Goal: Task Accomplishment & Management: Manage account settings

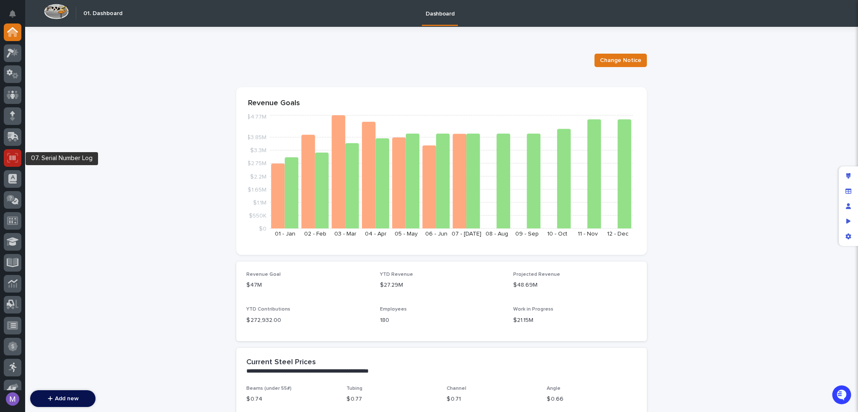
click at [17, 158] on icon at bounding box center [12, 158] width 11 height 10
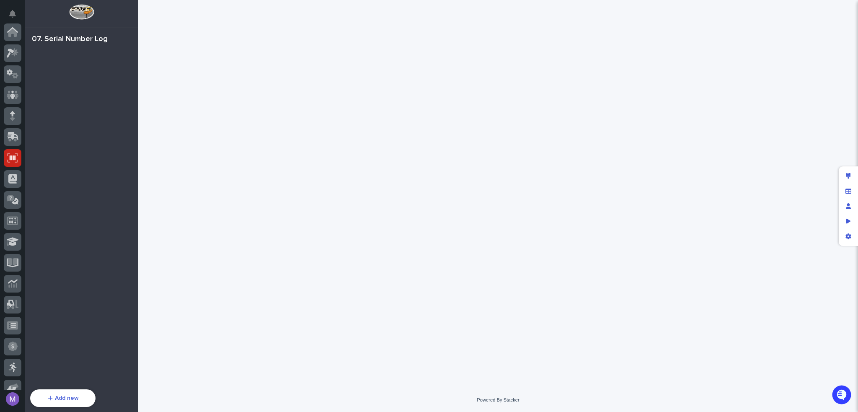
scroll to position [126, 0]
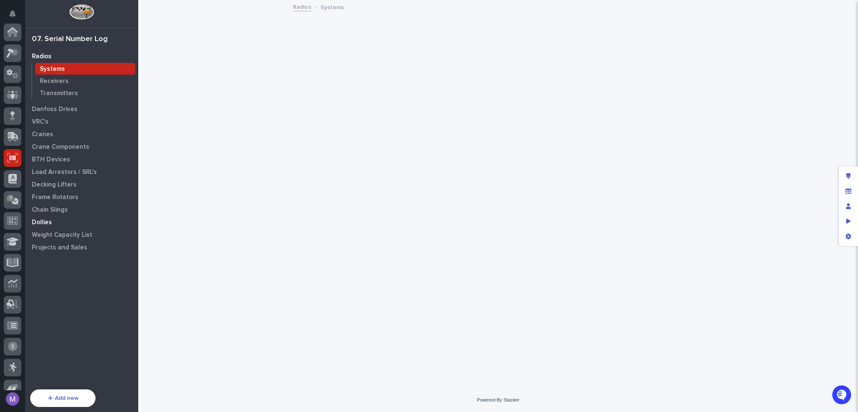
scroll to position [126, 0]
click at [61, 212] on p "Chain Slings" at bounding box center [50, 210] width 36 height 8
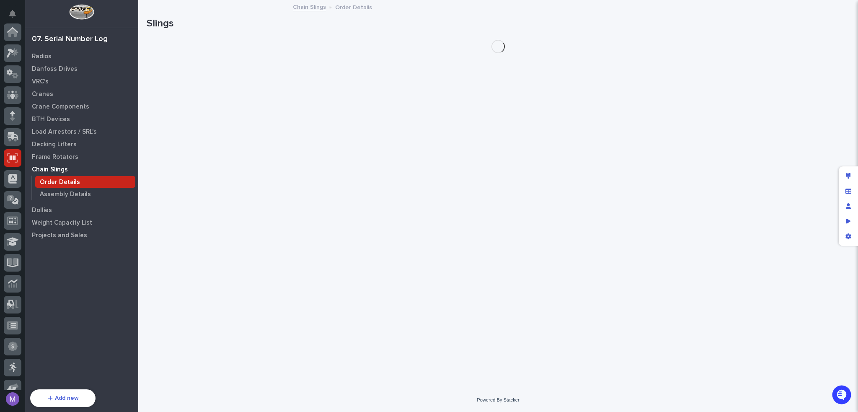
scroll to position [126, 0]
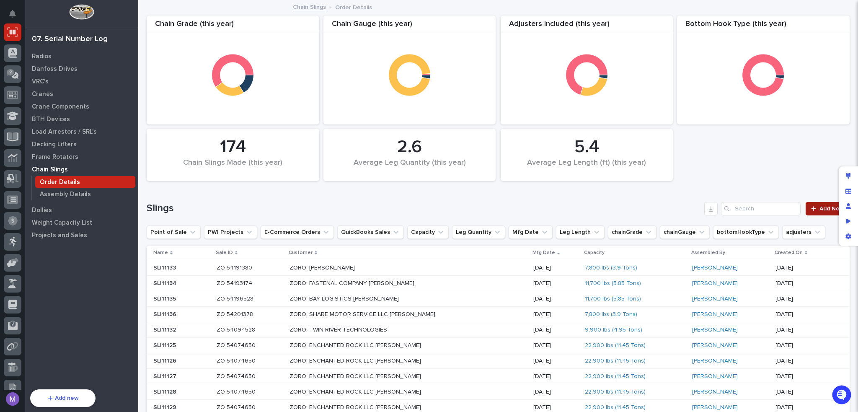
click at [823, 206] on span "Add New" at bounding box center [831, 209] width 25 height 6
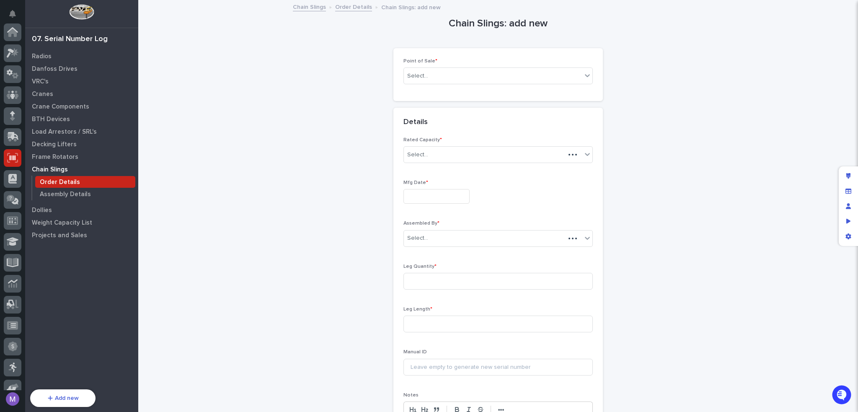
scroll to position [126, 0]
click at [844, 174] on div "Edit layout" at bounding box center [848, 175] width 15 height 15
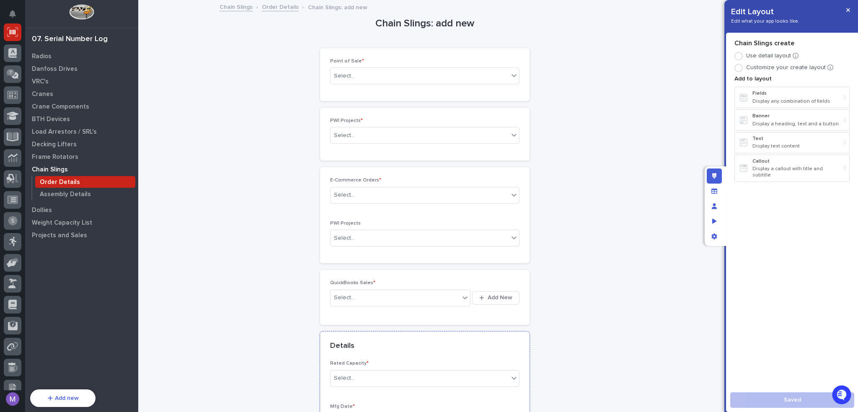
click at [432, 338] on div "Details" at bounding box center [424, 345] width 209 height 29
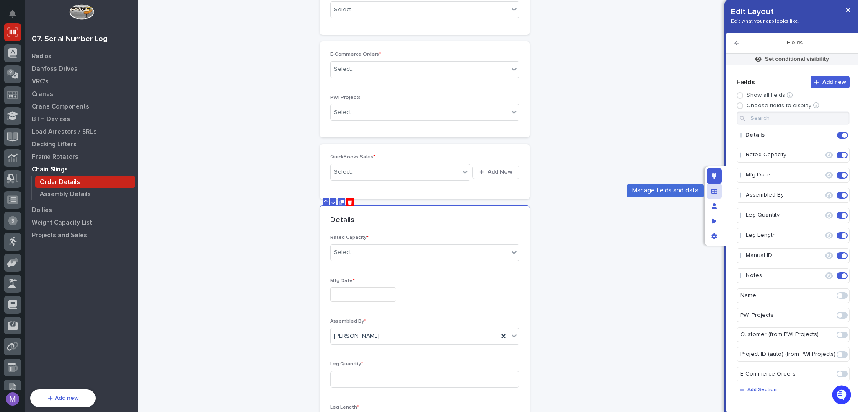
click at [713, 191] on icon "Manage fields and data" at bounding box center [714, 191] width 6 height 6
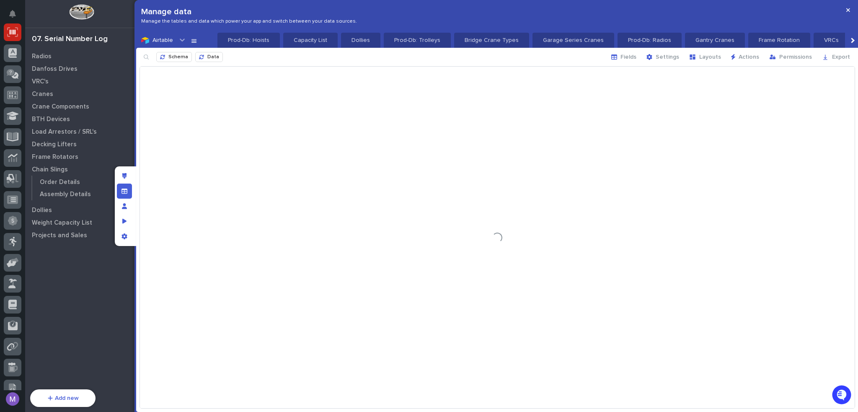
scroll to position [0, 965]
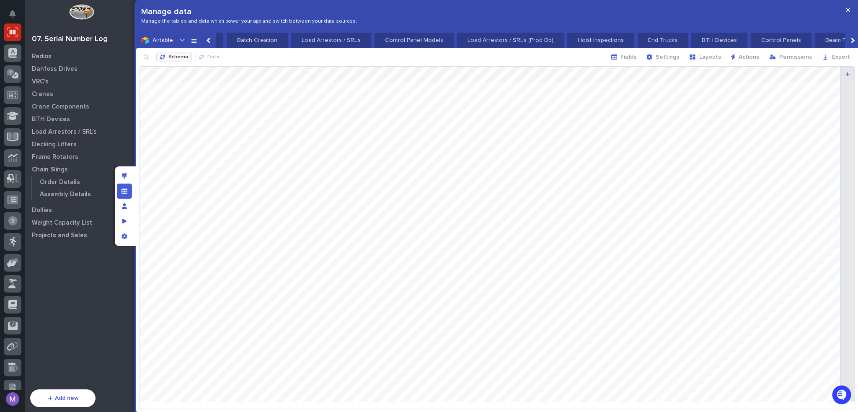
click at [181, 57] on span "Schema" at bounding box center [178, 57] width 20 height 7
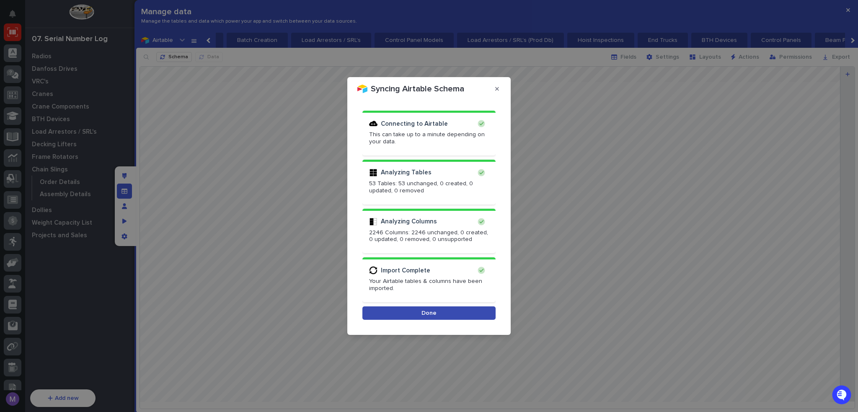
click at [480, 309] on button "Done" at bounding box center [428, 312] width 133 height 13
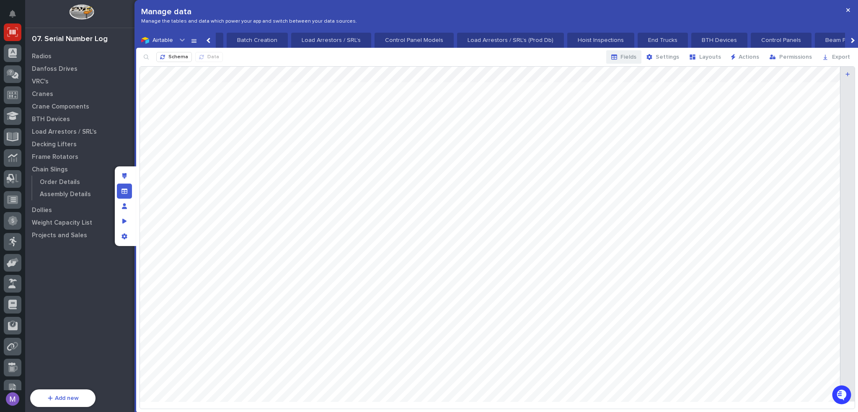
click at [635, 59] on span "Fields" at bounding box center [628, 57] width 16 height 8
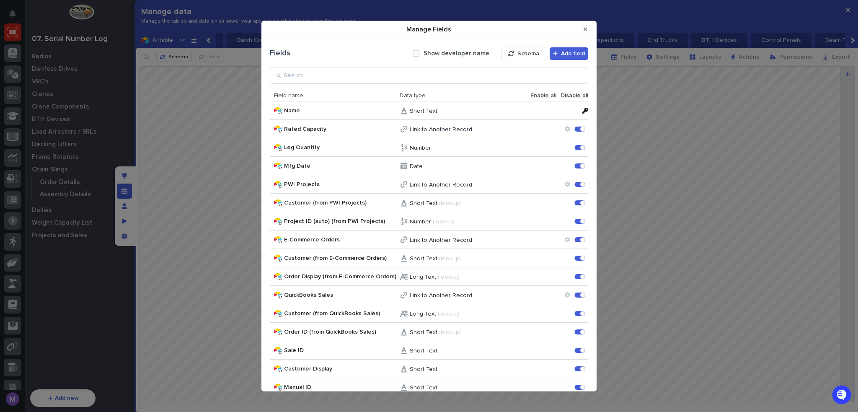
scroll to position [400, 0]
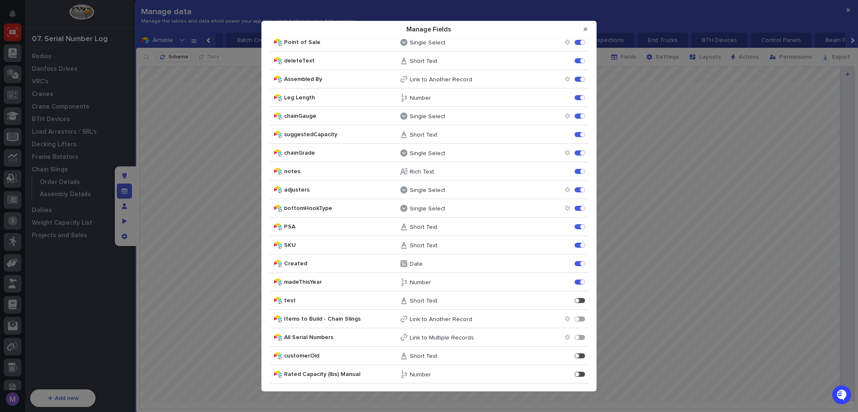
click at [579, 377] on div "Rated Capacity (lbs) Manual Number Rated Capacity (lbs) Manual Enable" at bounding box center [429, 374] width 318 height 18
click at [575, 375] on div "Manage Fields" at bounding box center [580, 374] width 10 height 5
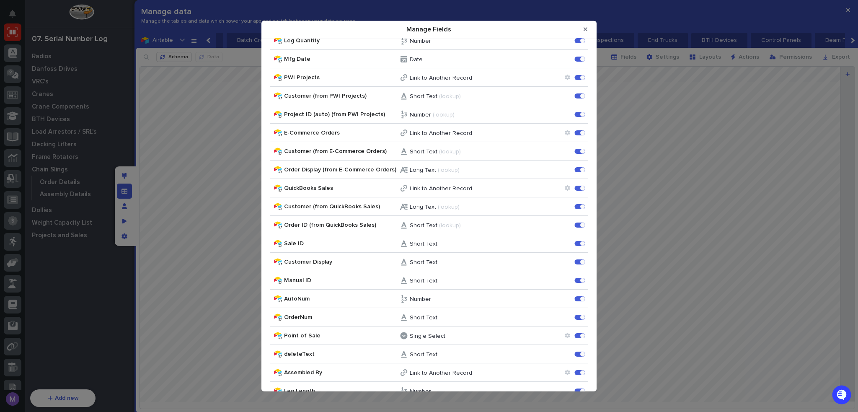
scroll to position [0, 0]
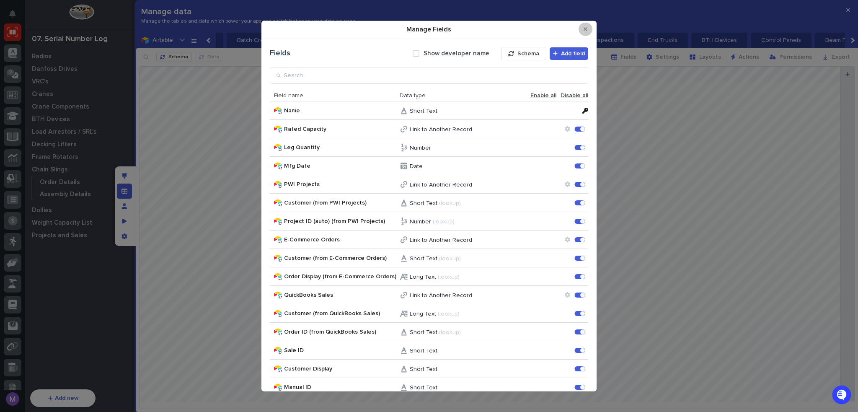
click at [586, 28] on icon "Close Modal" at bounding box center [586, 29] width 4 height 4
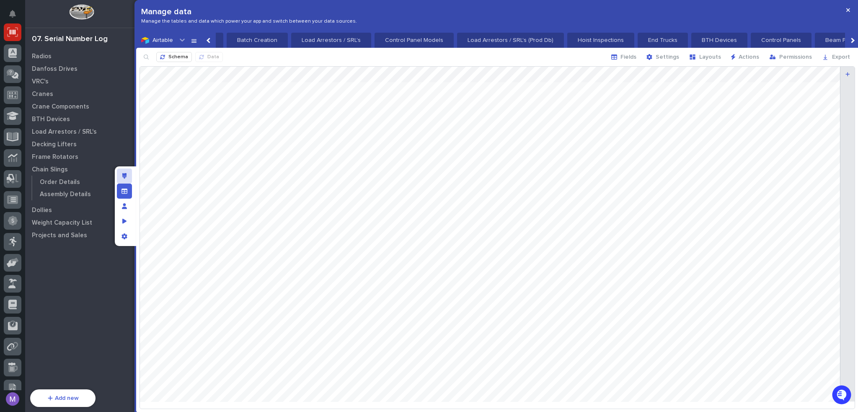
click at [128, 177] on div "Edit layout" at bounding box center [124, 175] width 15 height 15
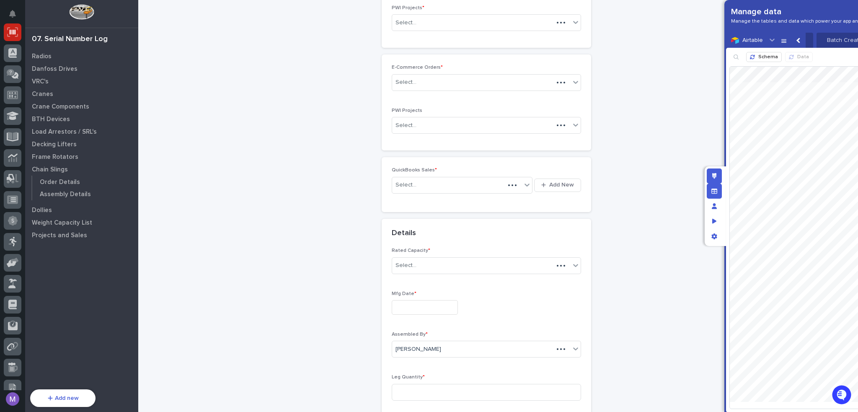
scroll to position [224, 0]
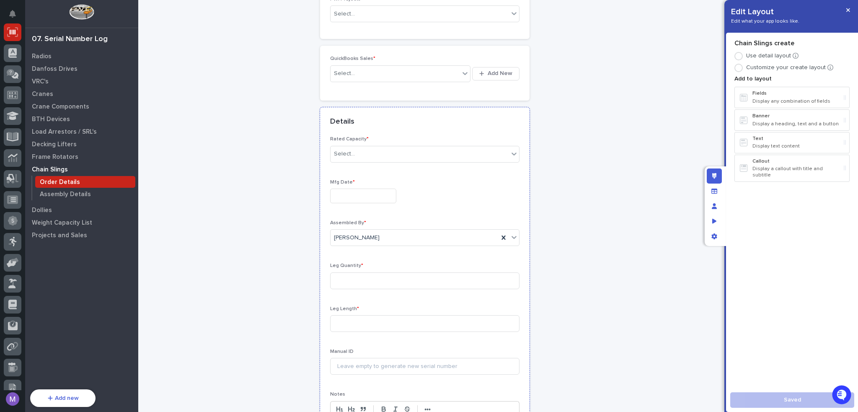
click at [462, 126] on div "Details" at bounding box center [424, 121] width 209 height 29
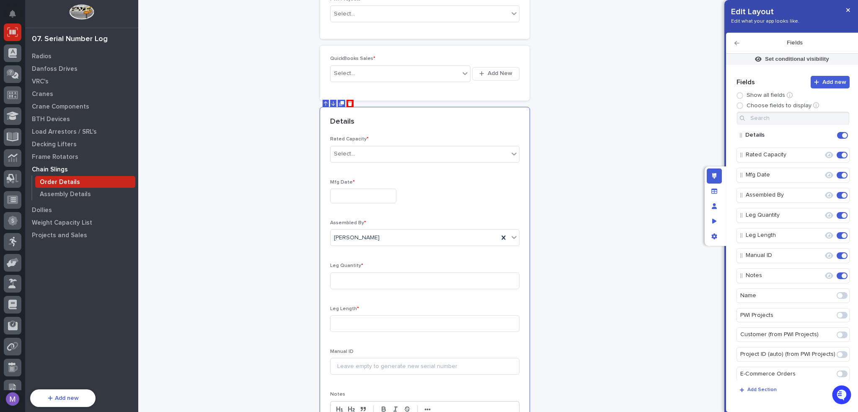
scroll to position [412, 0]
click at [840, 370] on span at bounding box center [842, 373] width 11 height 7
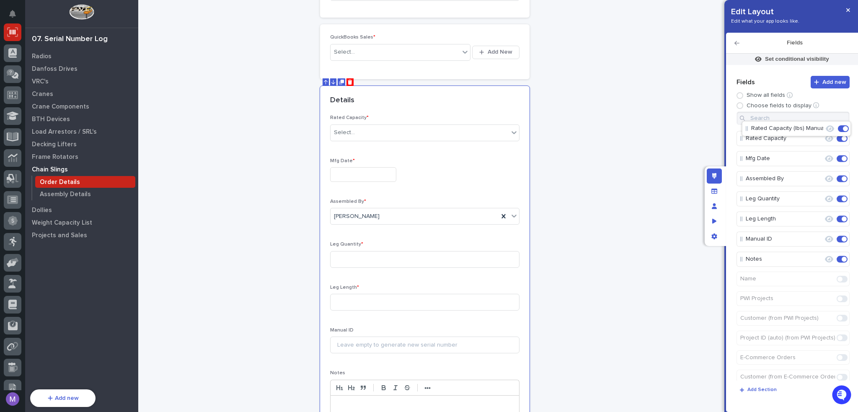
scroll to position [0, 0]
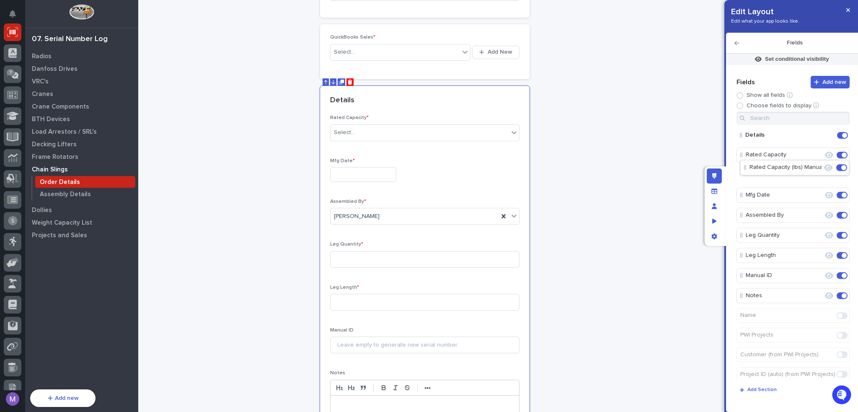
drag, startPoint x: 785, startPoint y: 219, endPoint x: 789, endPoint y: 167, distance: 52.1
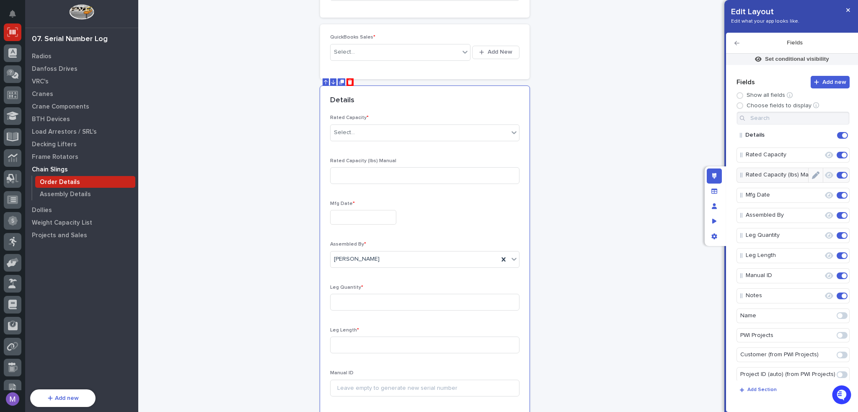
click at [813, 178] on icon "Edit" at bounding box center [816, 175] width 8 height 8
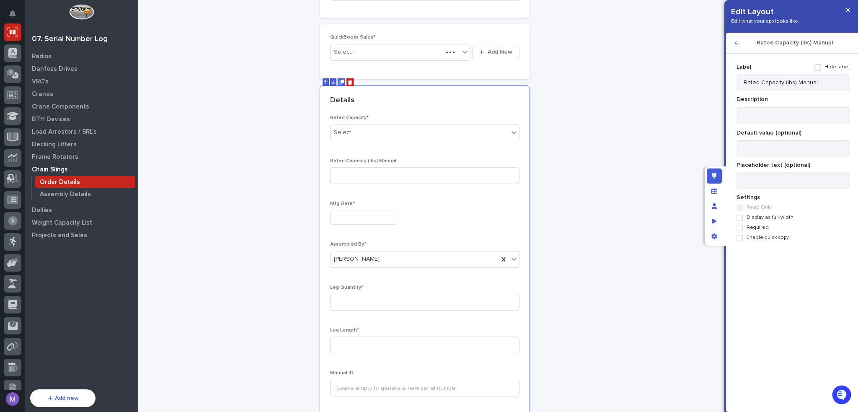
click at [741, 227] on span at bounding box center [739, 228] width 7 height 7
click at [737, 45] on icon "button" at bounding box center [736, 43] width 5 height 6
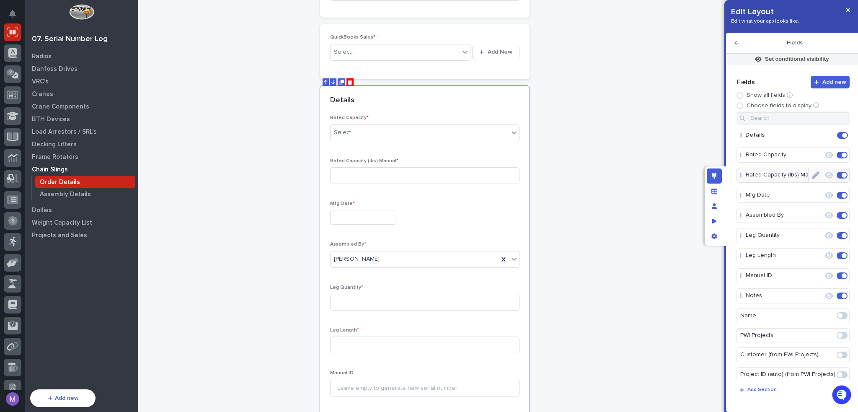
click at [812, 175] on icon "Edit" at bounding box center [816, 175] width 8 height 8
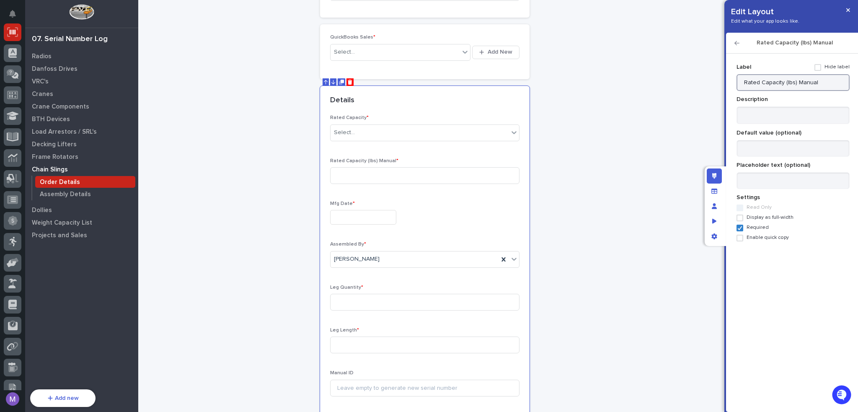
drag, startPoint x: 793, startPoint y: 82, endPoint x: 826, endPoint y: 84, distance: 33.2
click at [826, 84] on input "Rated Capacity (lbs) Manual" at bounding box center [792, 82] width 113 height 17
click at [826, 83] on input "Rated Capacity (lbs) Manual" at bounding box center [792, 82] width 113 height 17
type input "Rated Capacity (lbs)"
click at [488, 103] on div "Details" at bounding box center [423, 100] width 186 height 9
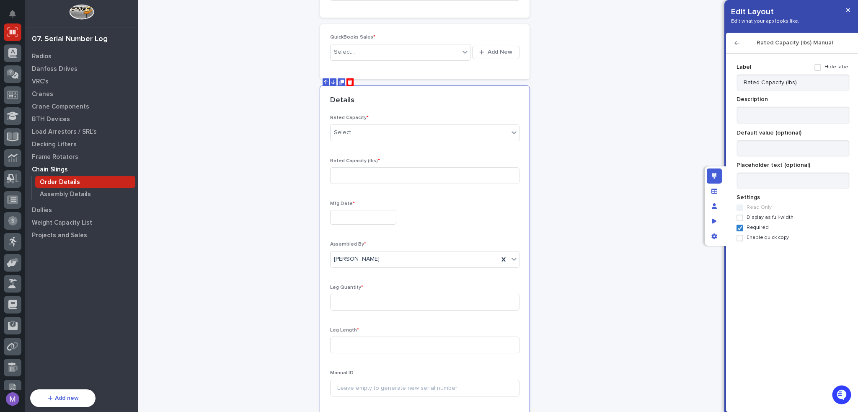
click at [739, 45] on icon "button" at bounding box center [736, 43] width 5 height 6
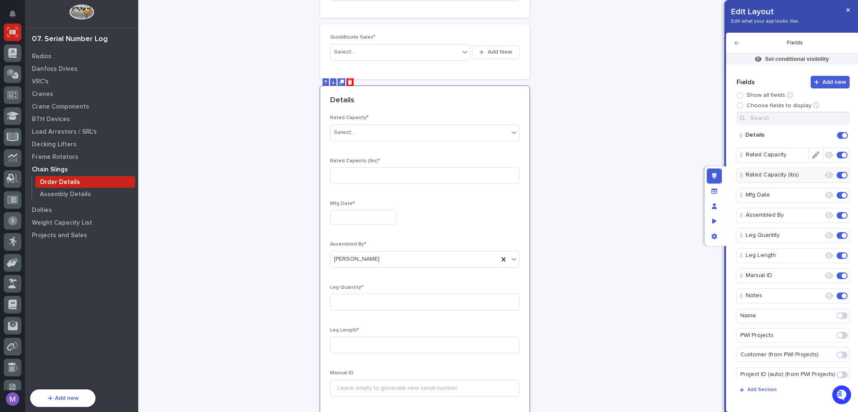
click at [829, 155] on icon "button" at bounding box center [829, 155] width 8 height 7
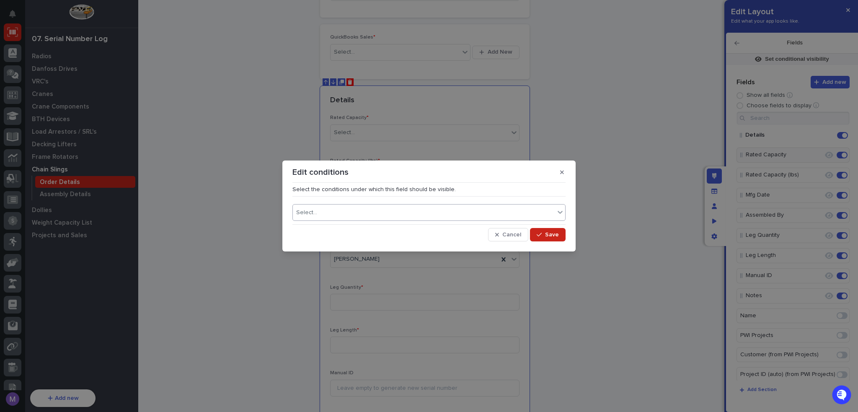
click at [412, 209] on div "Select..." at bounding box center [424, 213] width 262 height 12
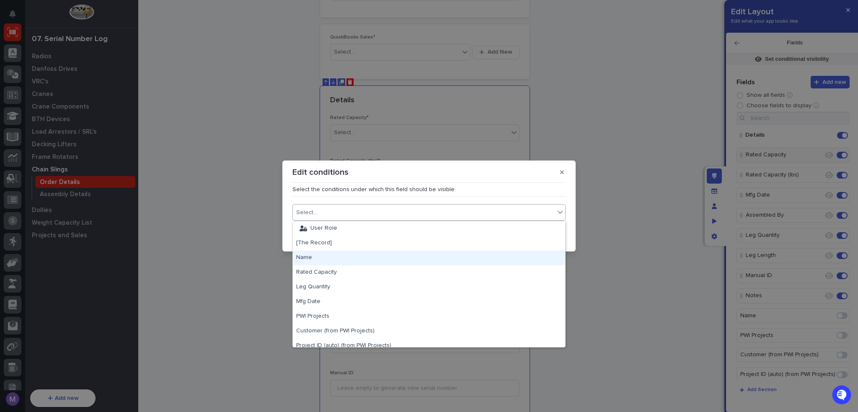
click at [331, 258] on div "Name" at bounding box center [429, 257] width 272 height 15
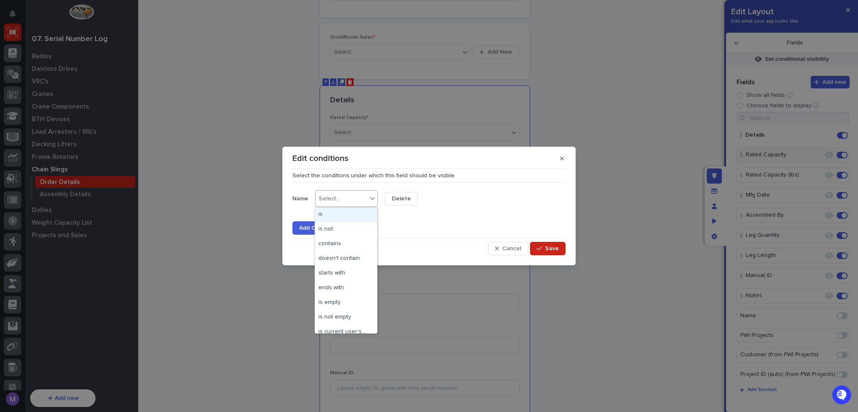
click at [351, 202] on div "Select..." at bounding box center [341, 199] width 52 height 12
click at [340, 298] on div "is empty" at bounding box center [346, 302] width 62 height 15
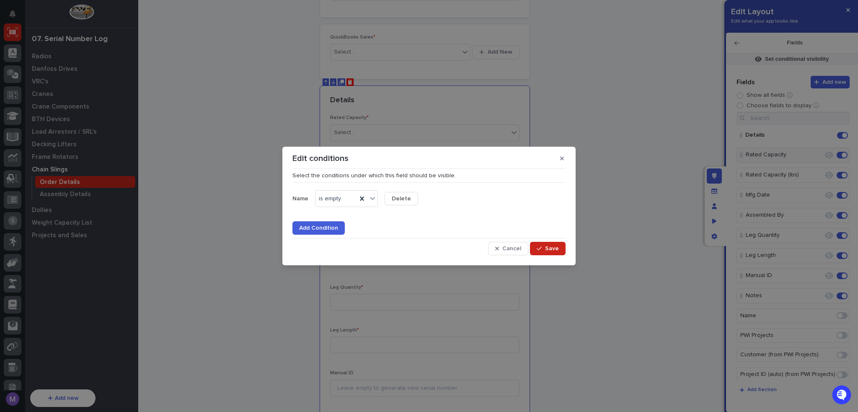
click at [324, 224] on span "Add Condition" at bounding box center [318, 228] width 39 height 8
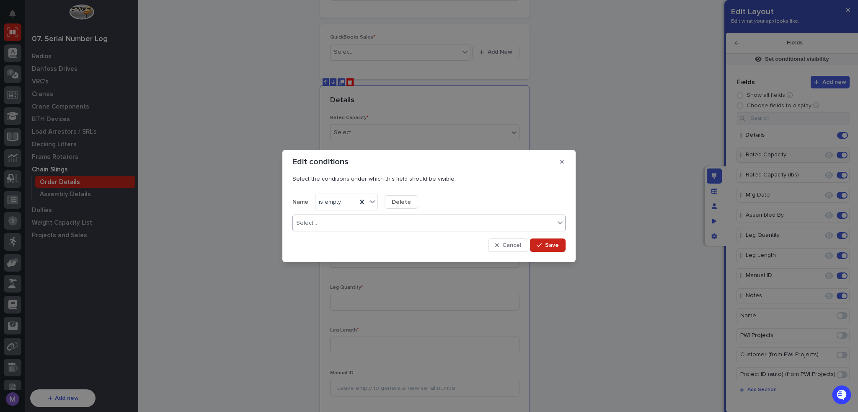
click at [325, 222] on div "Select..." at bounding box center [424, 223] width 262 height 12
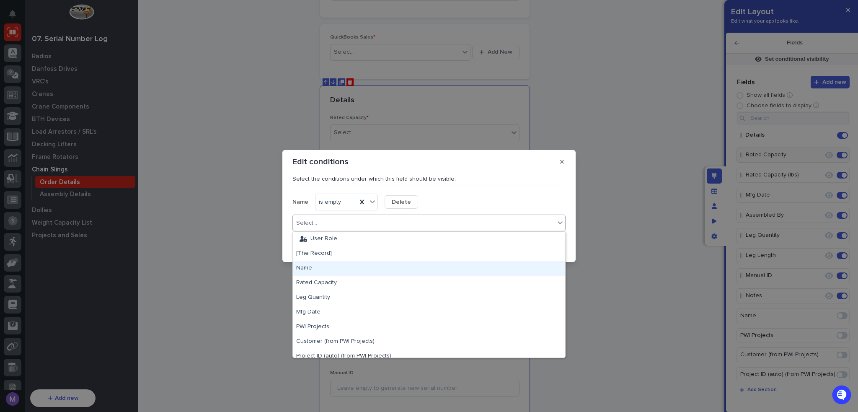
click at [333, 265] on div "Name" at bounding box center [429, 268] width 272 height 15
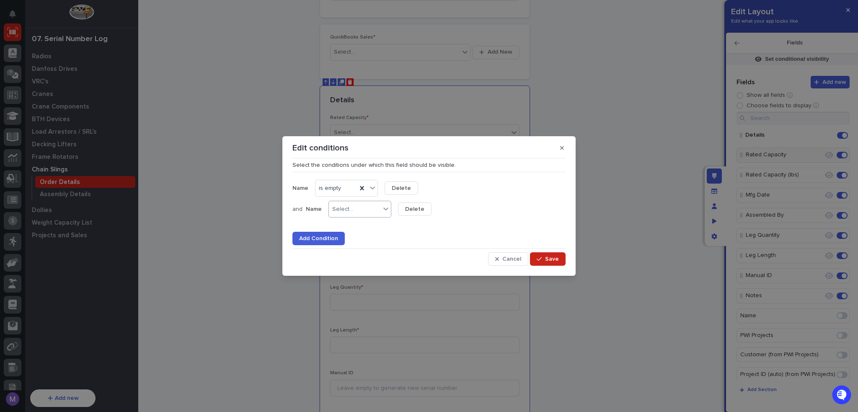
click at [347, 208] on div "Select..." at bounding box center [342, 209] width 21 height 7
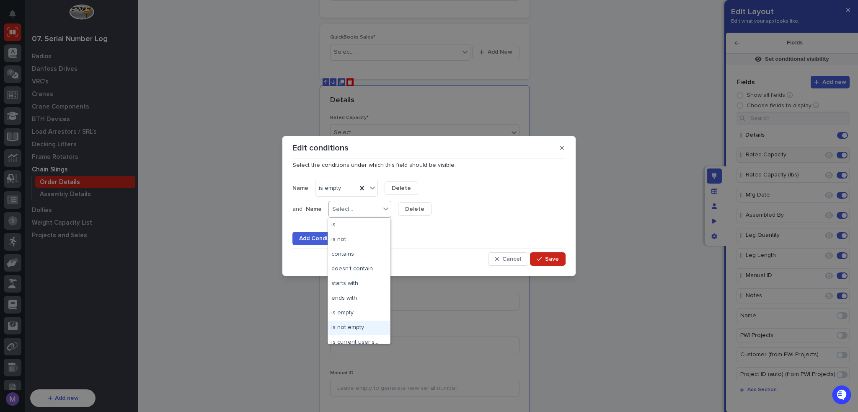
click at [357, 324] on div "is not empty" at bounding box center [359, 327] width 62 height 15
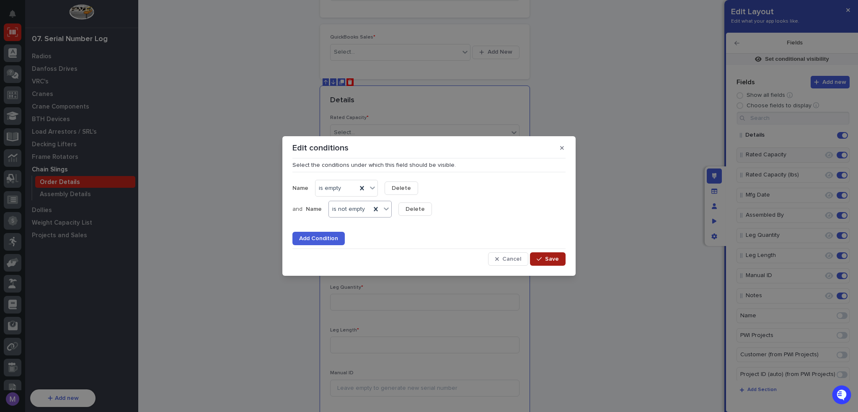
click at [542, 260] on icon "button" at bounding box center [539, 259] width 5 height 6
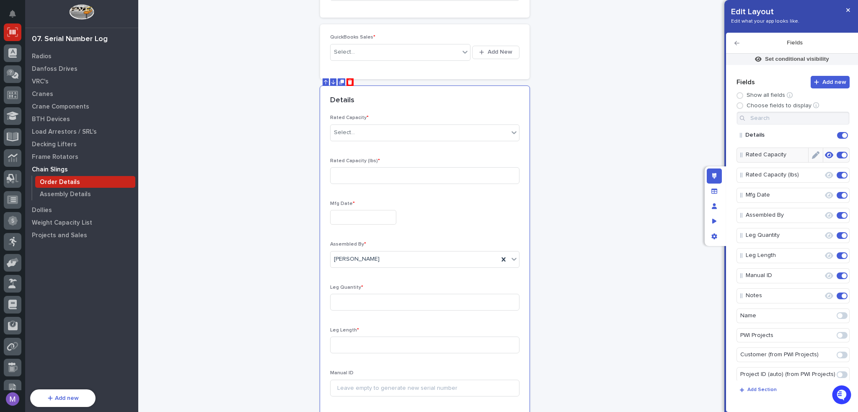
click at [812, 155] on icon "Edit" at bounding box center [816, 155] width 8 height 8
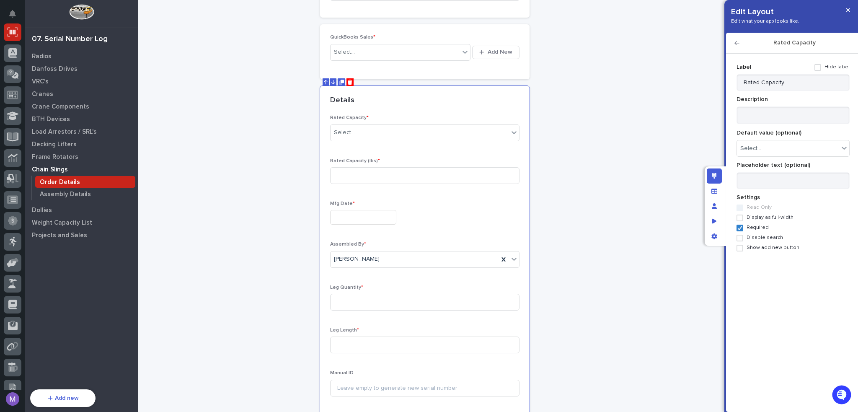
click at [757, 226] on span "Required" at bounding box center [757, 228] width 22 height 6
click at [717, 174] on div "Edit layout" at bounding box center [714, 175] width 15 height 15
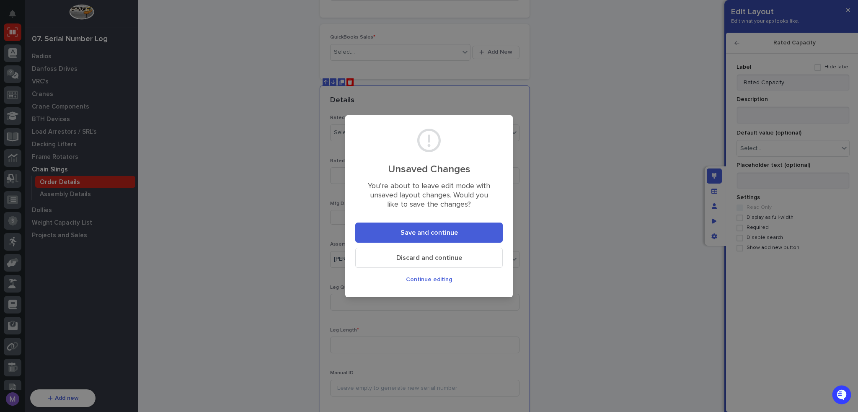
click at [456, 236] on span "Save and continue" at bounding box center [428, 232] width 57 height 9
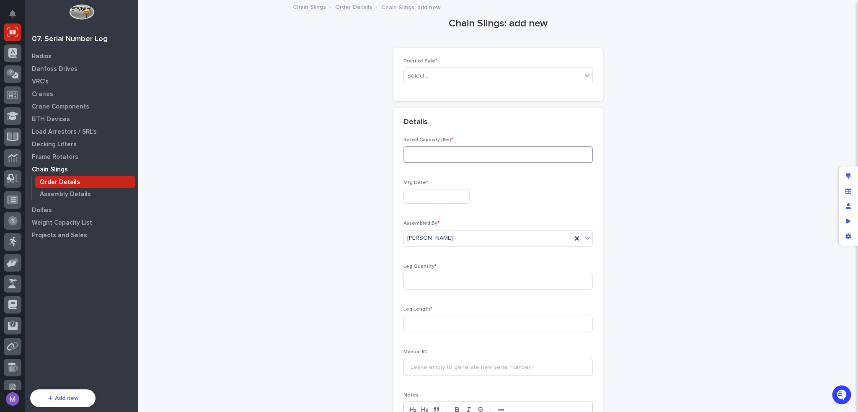
click at [533, 155] on input at bounding box center [497, 154] width 189 height 17
click at [349, 6] on link "Order Details" at bounding box center [353, 7] width 37 height 10
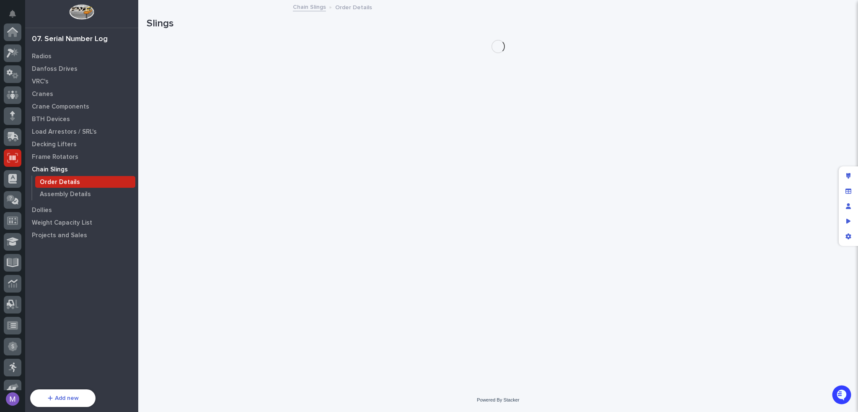
scroll to position [126, 0]
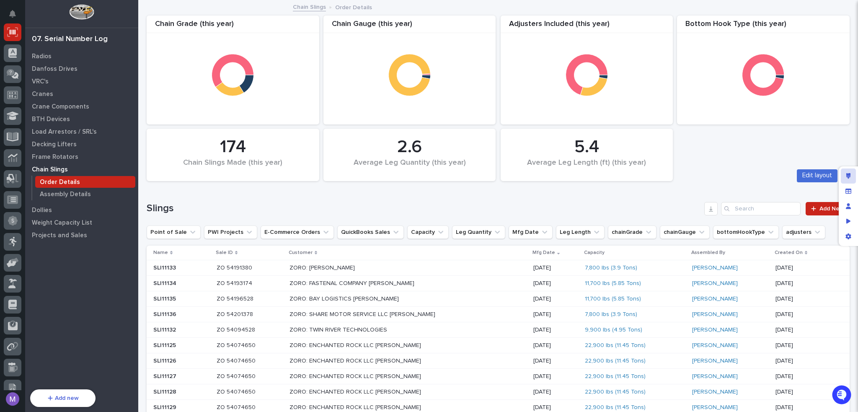
click at [852, 176] on div "Edit layout" at bounding box center [848, 175] width 15 height 15
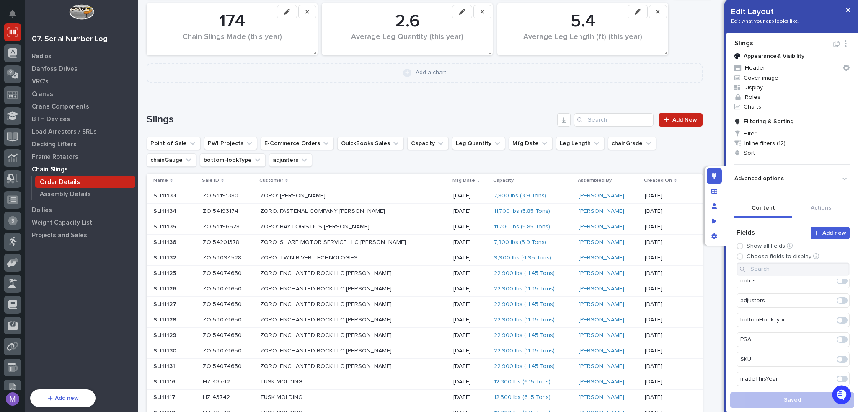
scroll to position [538, 0]
click at [837, 376] on span at bounding box center [842, 379] width 11 height 7
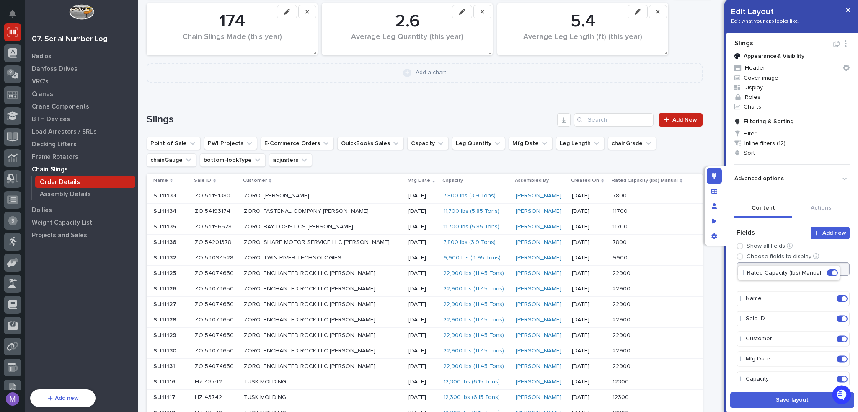
scroll to position [0, 0]
drag, startPoint x: 779, startPoint y: 307, endPoint x: 789, endPoint y: 357, distance: 50.9
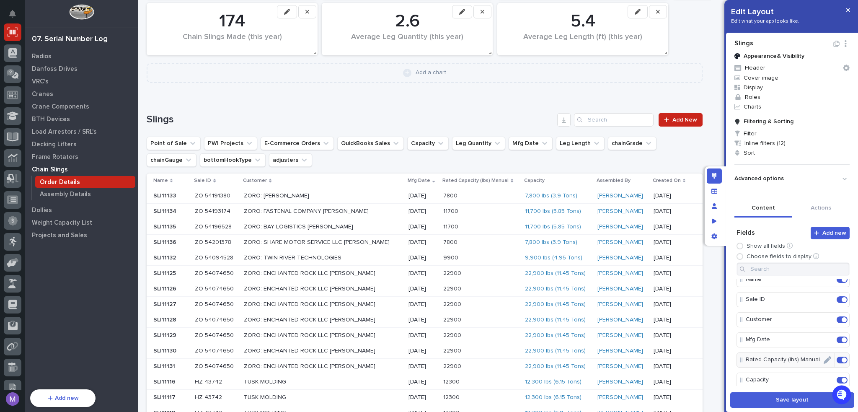
scroll to position [49, 0]
click at [824, 316] on icon "Edit" at bounding box center [828, 318] width 8 height 8
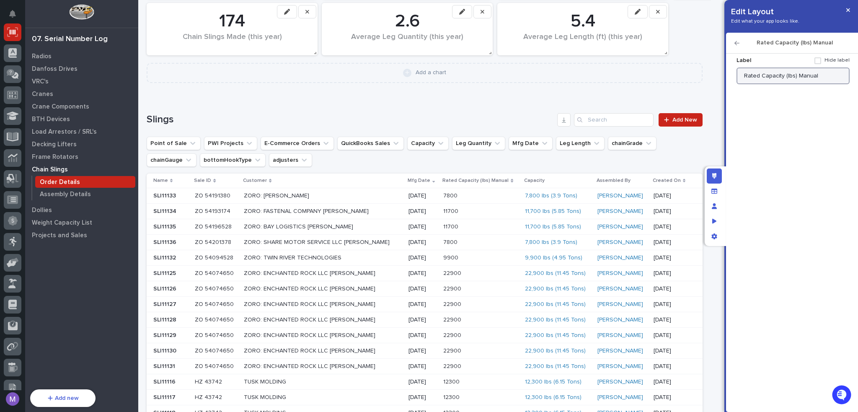
drag, startPoint x: 761, startPoint y: 77, endPoint x: 724, endPoint y: 76, distance: 36.9
click at [724, 76] on div "Edit Layout Edit what your app looks like. Rated Capacity (lbs) Manual Label Hi…" at bounding box center [429, 206] width 858 height 412
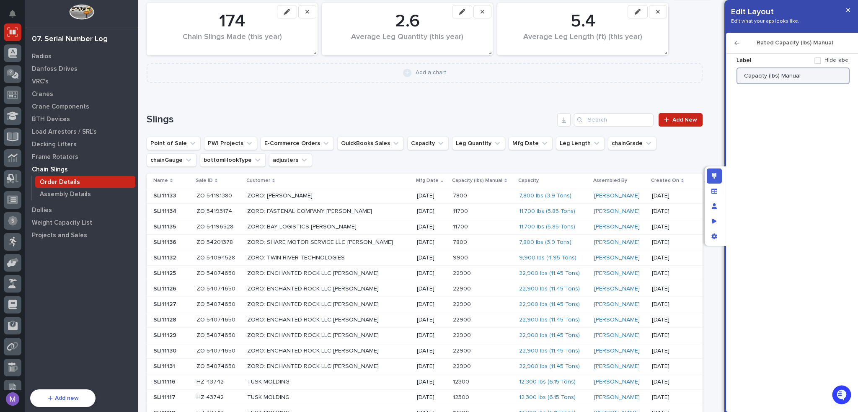
drag, startPoint x: 814, startPoint y: 77, endPoint x: 778, endPoint y: 85, distance: 36.7
click at [778, 85] on div "Label Hide label Capacity (lbs) Manual Display as image Display as button Open …" at bounding box center [792, 227] width 124 height 356
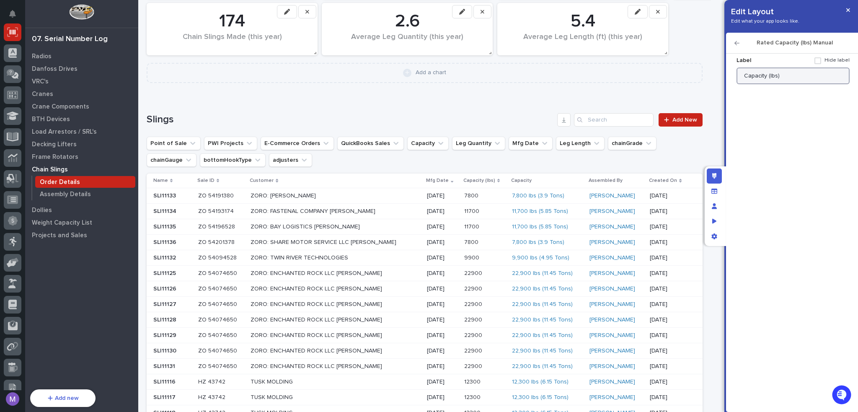
type input "Capacity (lbs)"
click at [735, 41] on icon "button" at bounding box center [736, 43] width 5 height 6
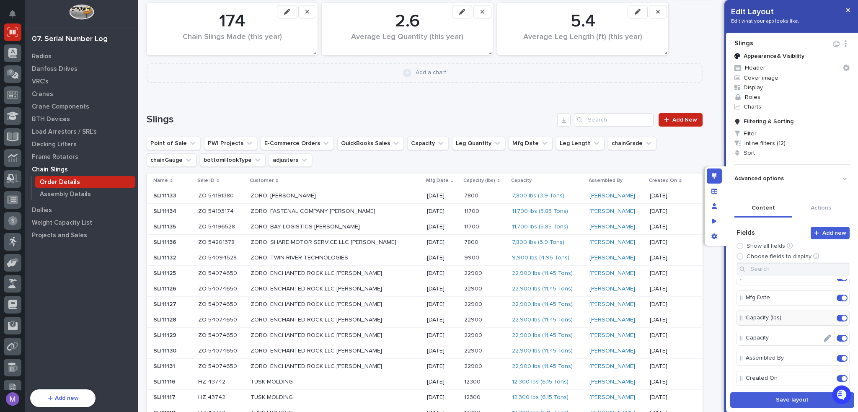
click at [842, 338] on span at bounding box center [844, 338] width 5 height 5
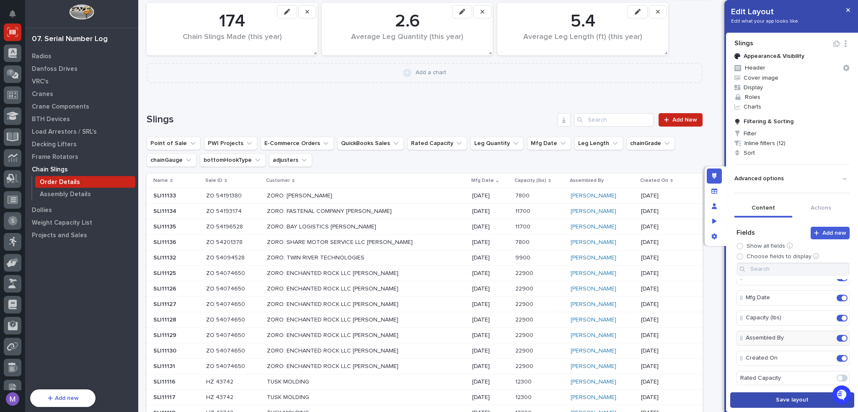
click at [792, 401] on span "Save layout" at bounding box center [792, 400] width 33 height 8
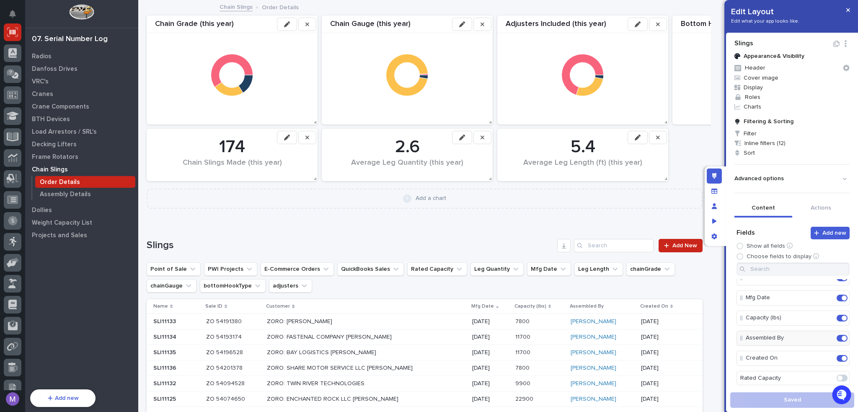
click at [443, 320] on div "ZORO: [PERSON_NAME]" at bounding box center [366, 322] width 198 height 14
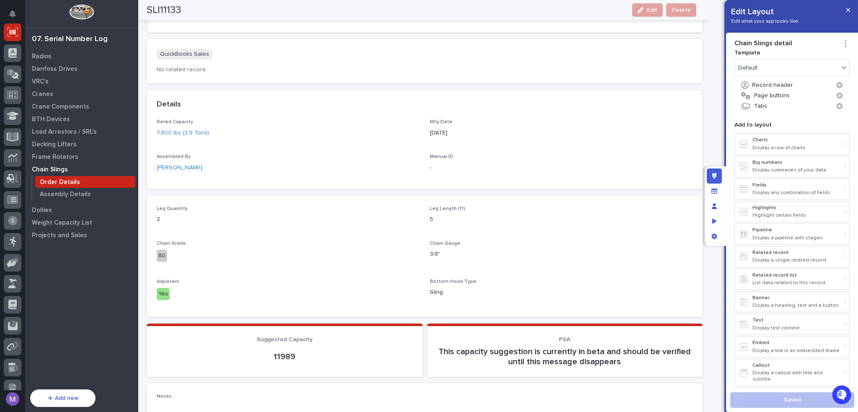
scroll to position [251, 0]
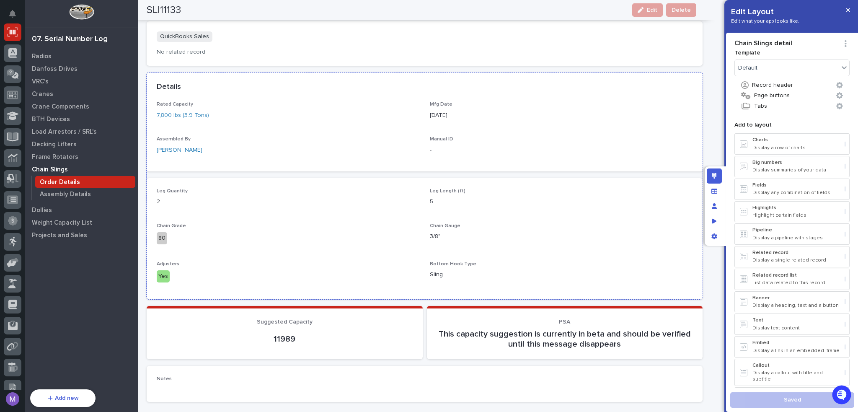
click at [405, 160] on div "Assembled By [PERSON_NAME]" at bounding box center [288, 148] width 263 height 25
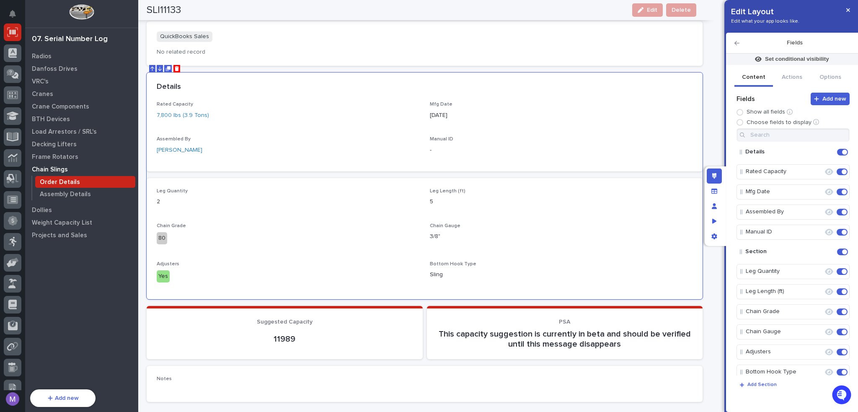
scroll to position [454, 0]
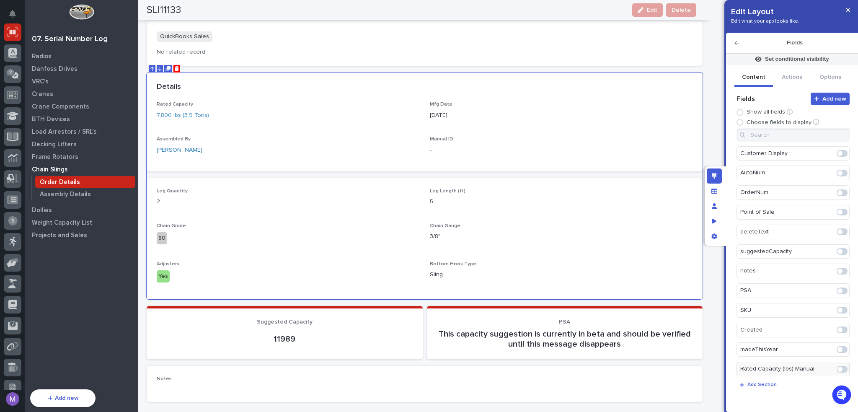
click at [843, 363] on div at bounding box center [842, 368] width 14 height 13
click at [837, 367] on span at bounding box center [839, 369] width 5 height 5
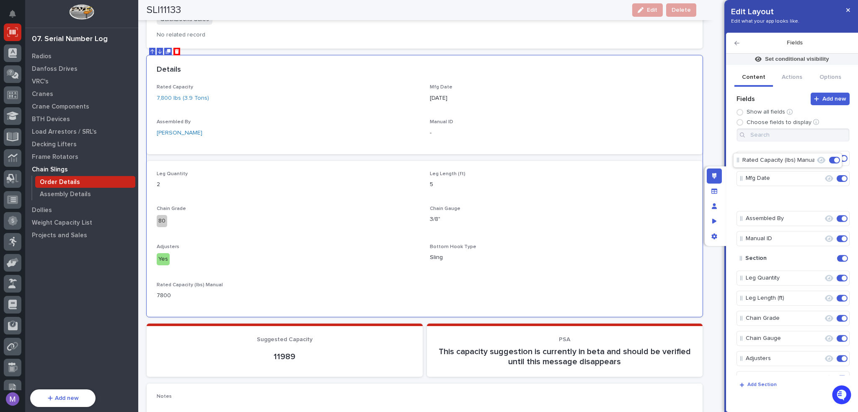
scroll to position [0, 0]
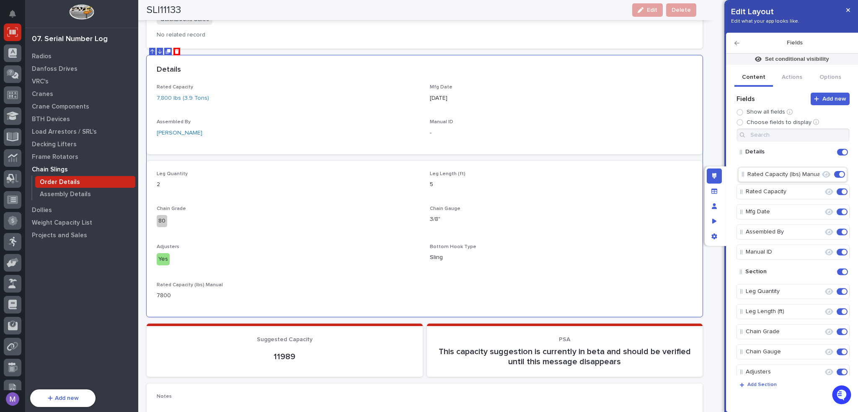
drag, startPoint x: 793, startPoint y: 307, endPoint x: 794, endPoint y: 170, distance: 136.6
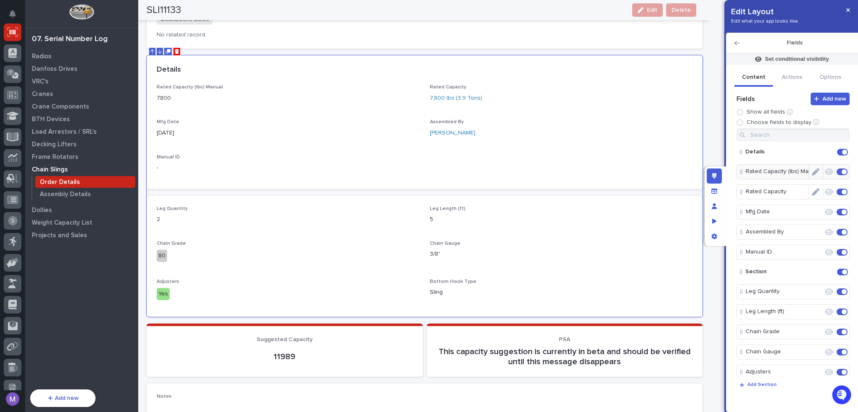
click at [837, 191] on span at bounding box center [842, 192] width 11 height 7
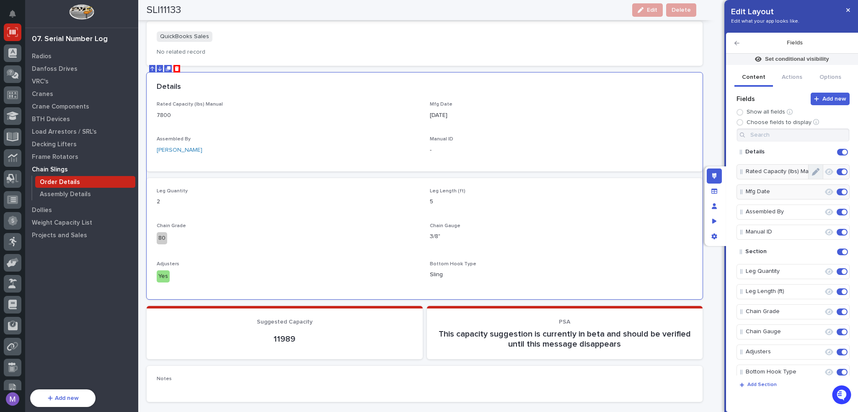
click at [816, 172] on button "Edit" at bounding box center [815, 172] width 14 height 14
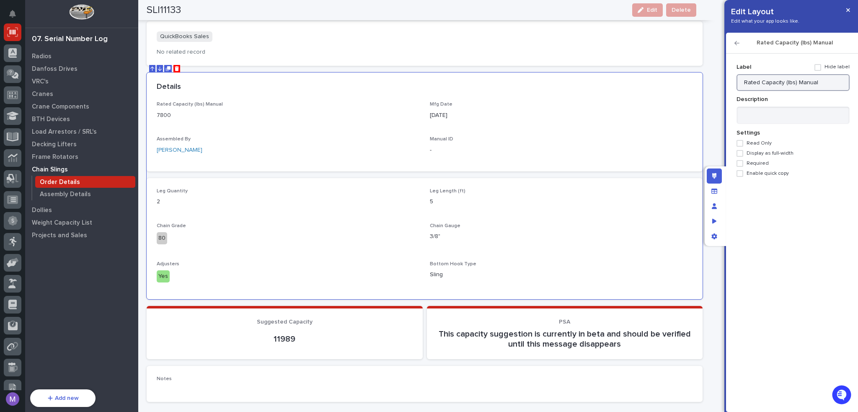
drag, startPoint x: 821, startPoint y: 80, endPoint x: 793, endPoint y: 88, distance: 29.2
click at [793, 88] on input "Rated Capacity (lbs) Manual" at bounding box center [792, 82] width 113 height 17
type input "Rated Capacity (lbs)"
click at [719, 177] on div "Edit layout" at bounding box center [714, 175] width 15 height 15
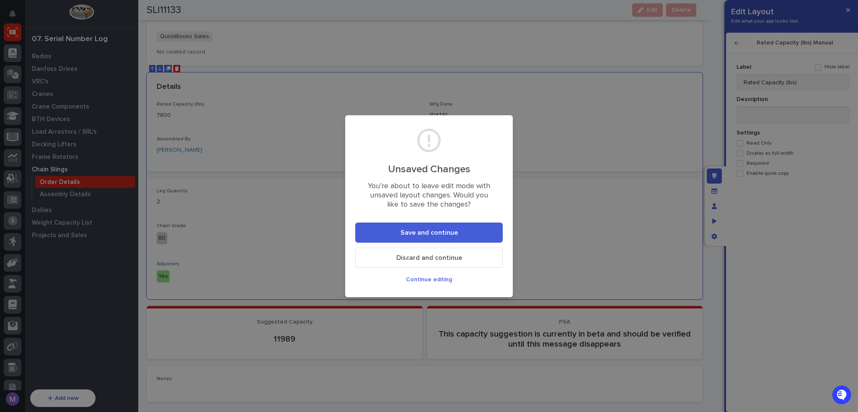
click at [427, 236] on span "Save and continue" at bounding box center [428, 232] width 57 height 9
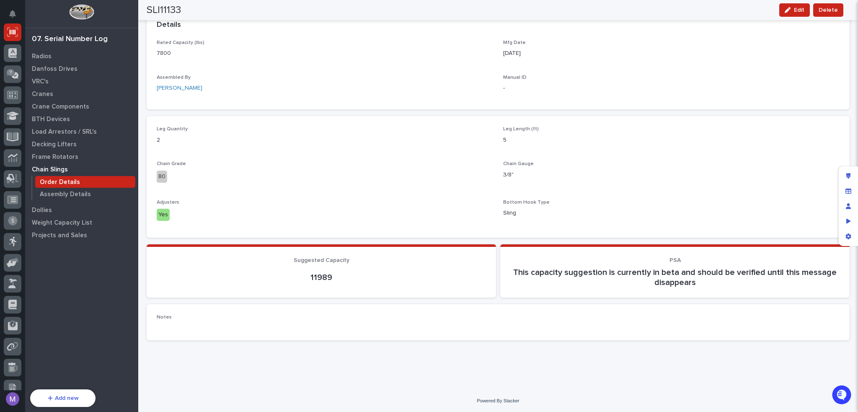
scroll to position [141, 0]
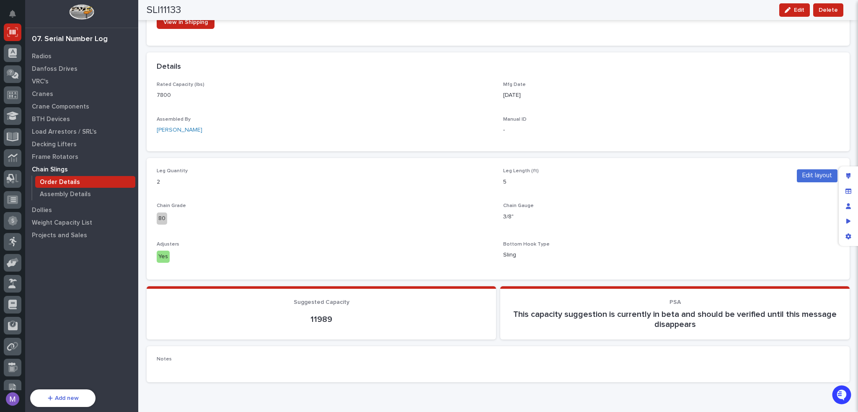
drag, startPoint x: 850, startPoint y: 173, endPoint x: 818, endPoint y: 214, distance: 52.0
click at [850, 173] on icon "Edit layout" at bounding box center [848, 176] width 5 height 6
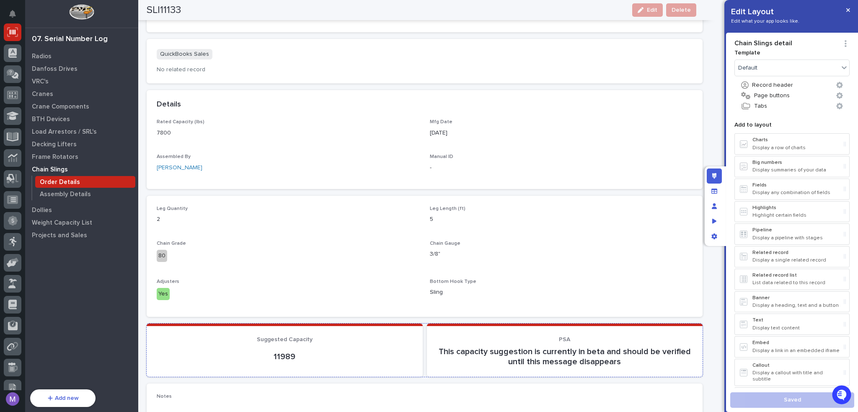
scroll to position [248, 0]
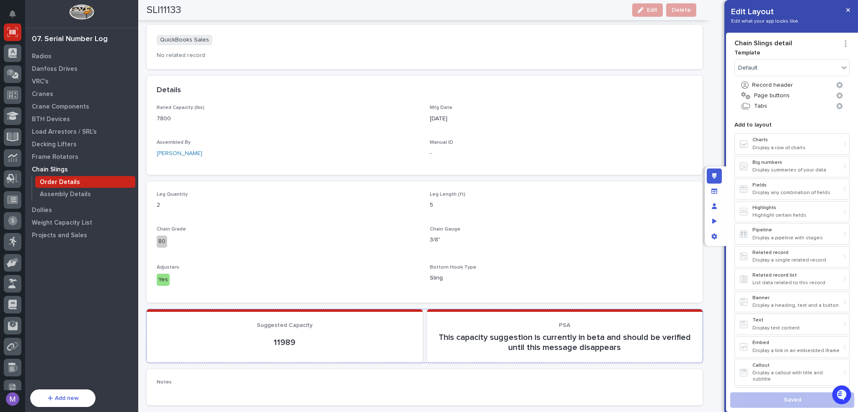
click at [418, 333] on section "Suggested Capacity 11989" at bounding box center [285, 335] width 276 height 53
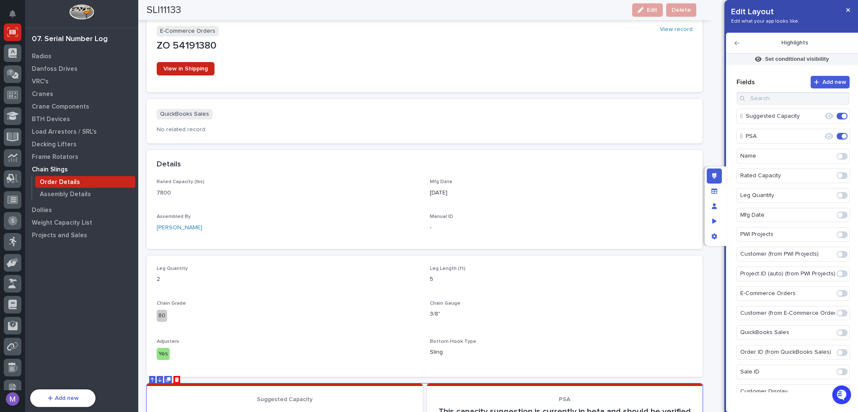
scroll to position [164, 0]
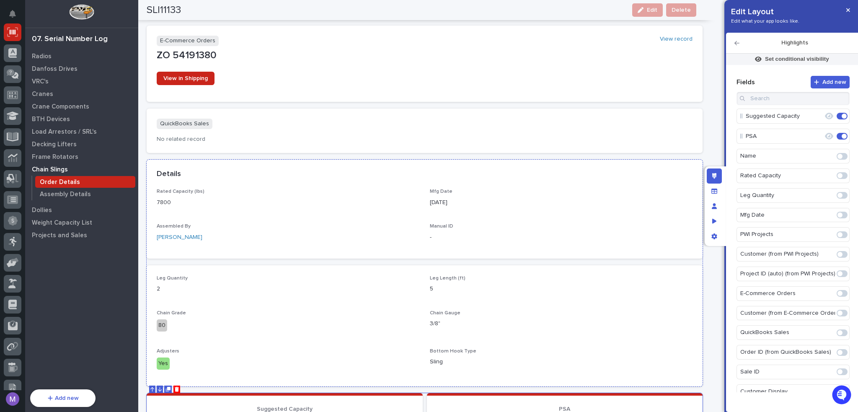
click at [406, 214] on div "Rated Capacity (lbs) 7800 Mfg Date [DATE] Assembled By [PERSON_NAME] Manual ID -" at bounding box center [425, 218] width 536 height 59
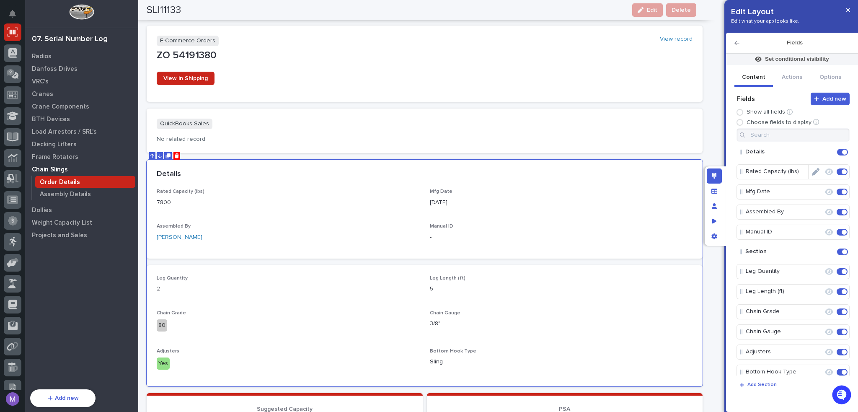
click at [812, 170] on icon "Edit" at bounding box center [816, 172] width 8 height 8
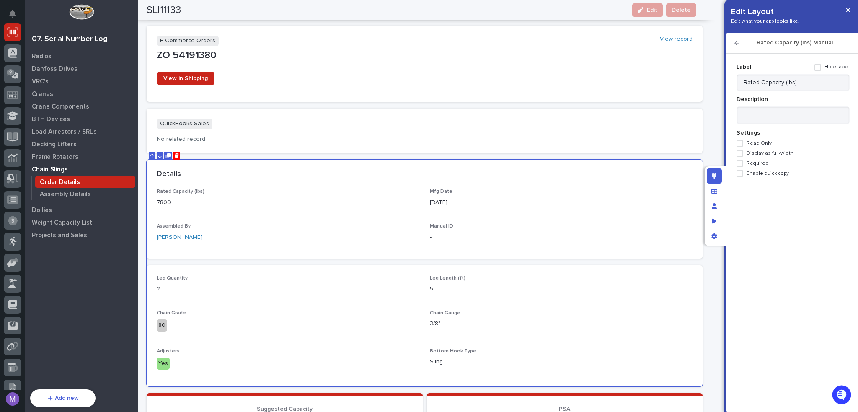
click at [752, 168] on div "Label Hide label Rated Capacity (lbs) Description Settings Read Only Display as…" at bounding box center [792, 118] width 113 height 116
click at [752, 164] on span "Required" at bounding box center [757, 163] width 22 height 6
click at [713, 176] on icon "Edit layout" at bounding box center [714, 176] width 5 height 6
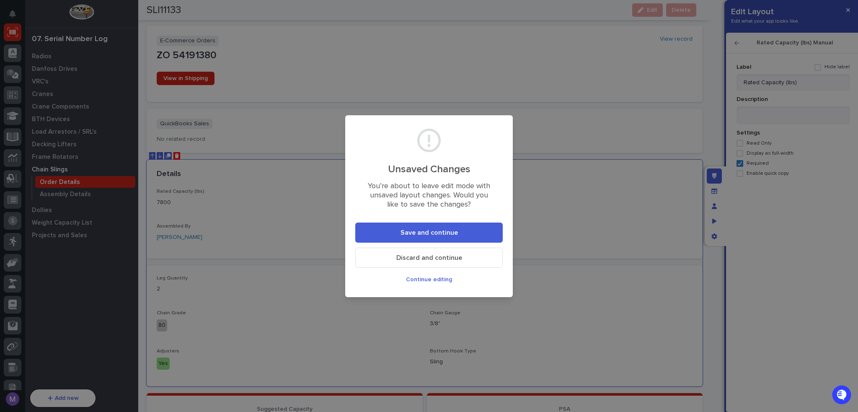
click at [483, 224] on button "Save and continue" at bounding box center [428, 232] width 147 height 20
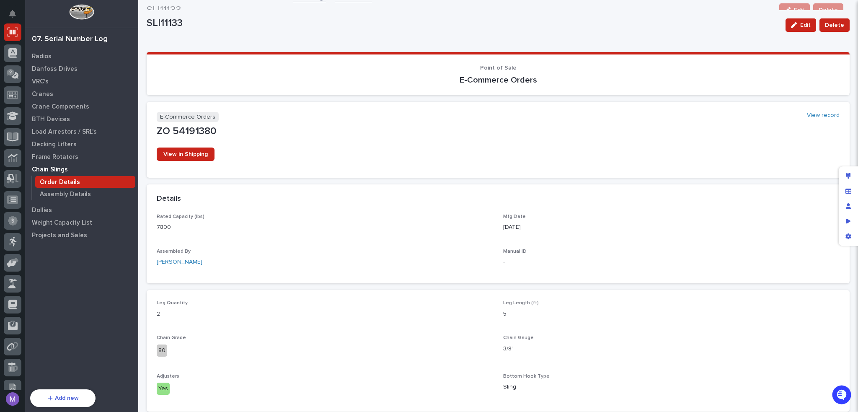
scroll to position [0, 0]
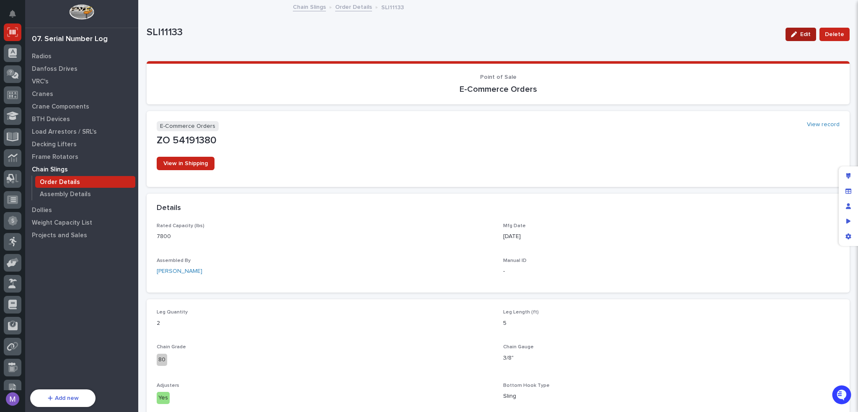
click at [793, 32] on div "button" at bounding box center [795, 34] width 9 height 6
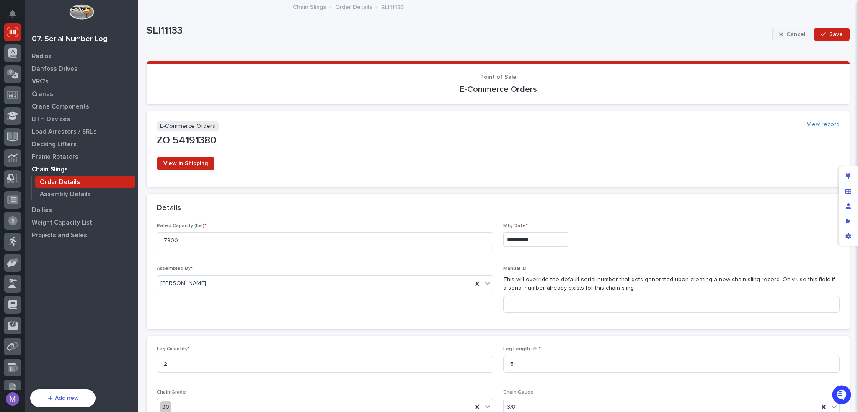
click at [789, 35] on span "Cancel" at bounding box center [795, 35] width 19 height 8
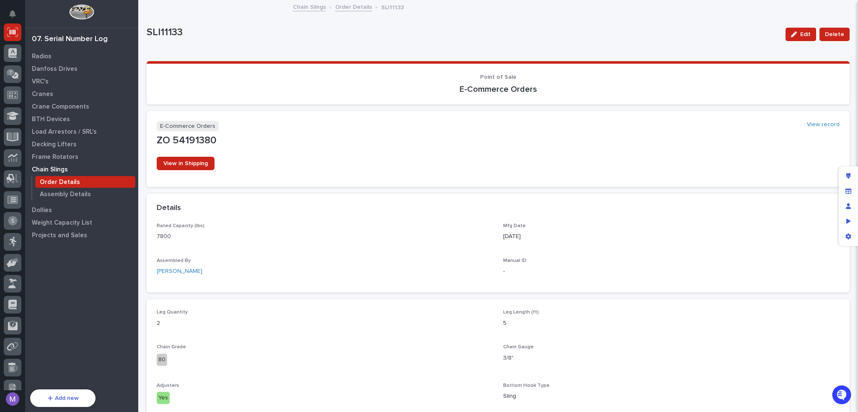
click at [357, 6] on link "Order Details" at bounding box center [353, 7] width 37 height 10
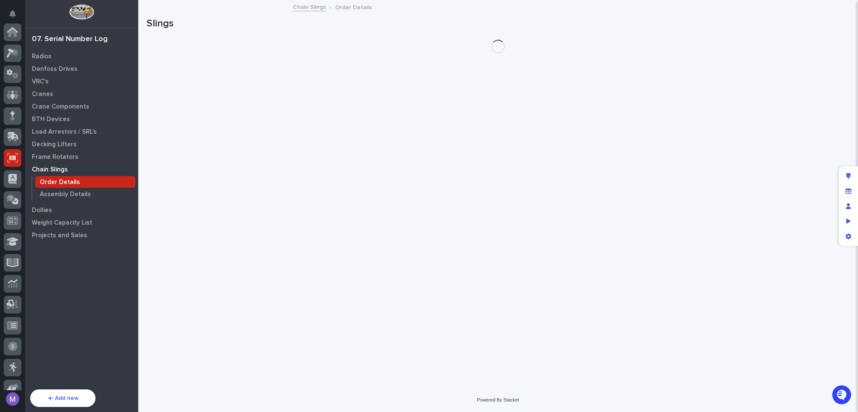
scroll to position [126, 0]
